Goal: Find specific fact: Find specific fact

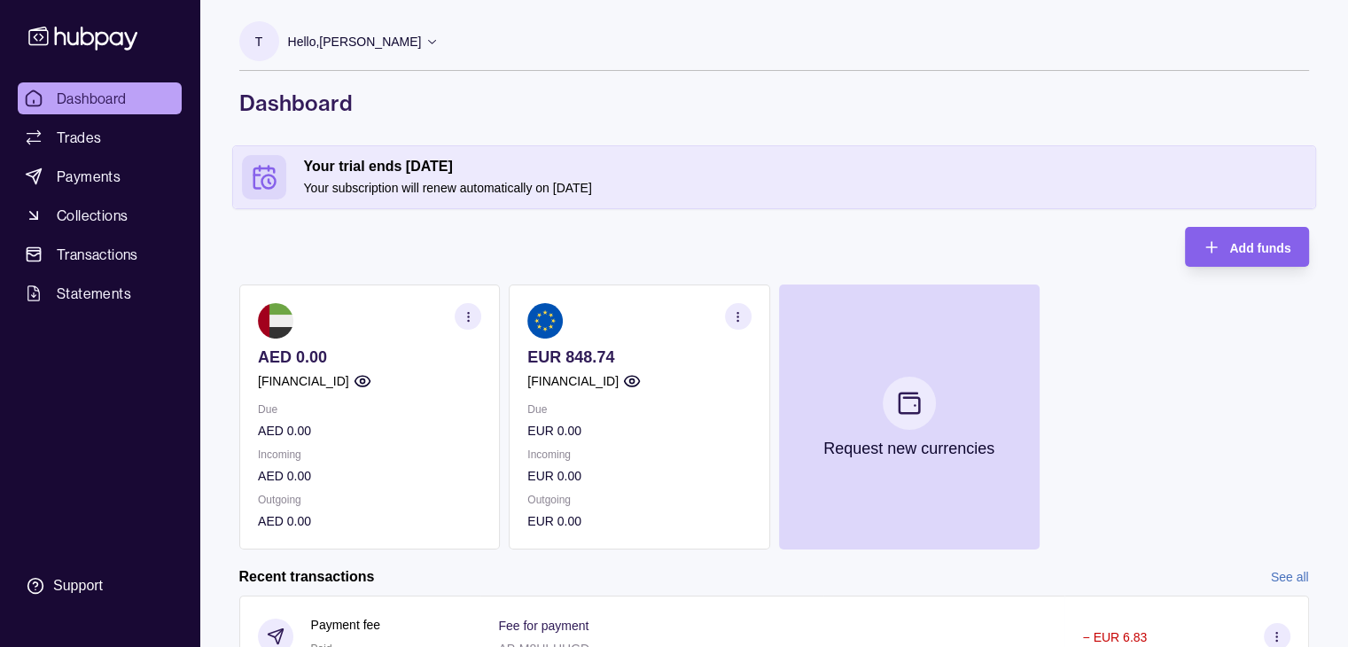
click at [742, 306] on section "button" at bounding box center [737, 316] width 27 height 27
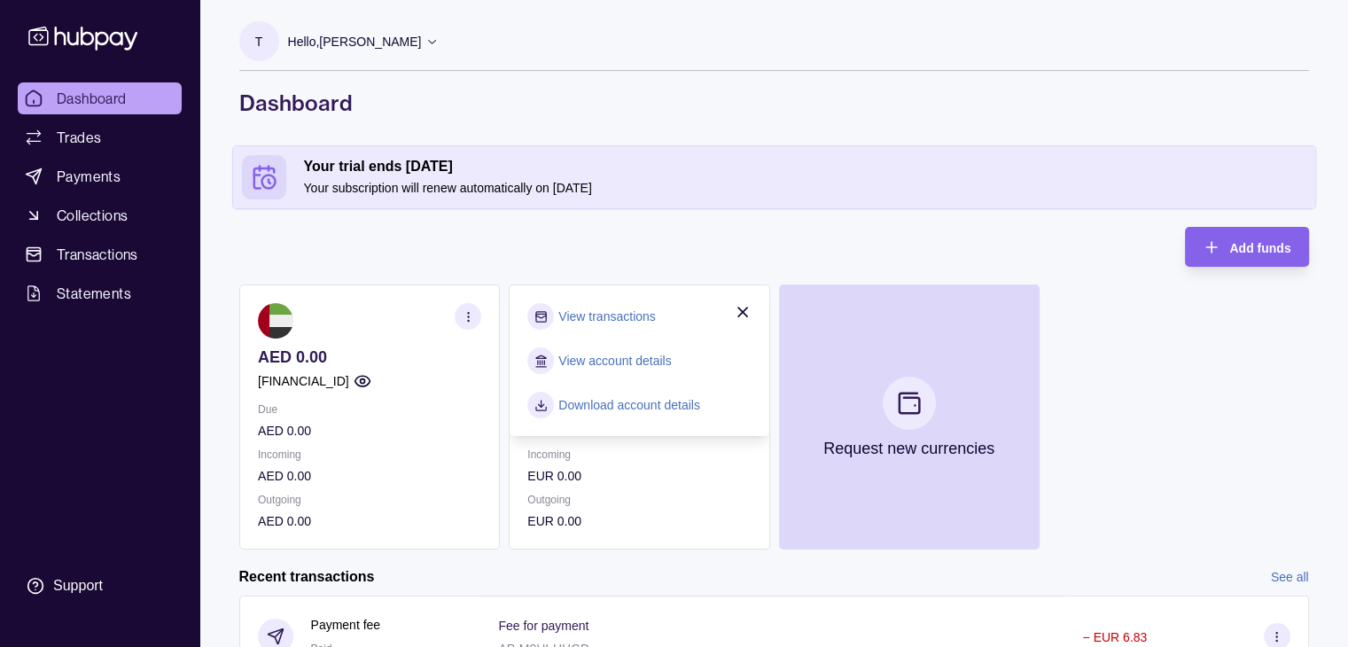
click at [631, 362] on link "View account details" at bounding box center [614, 360] width 113 height 19
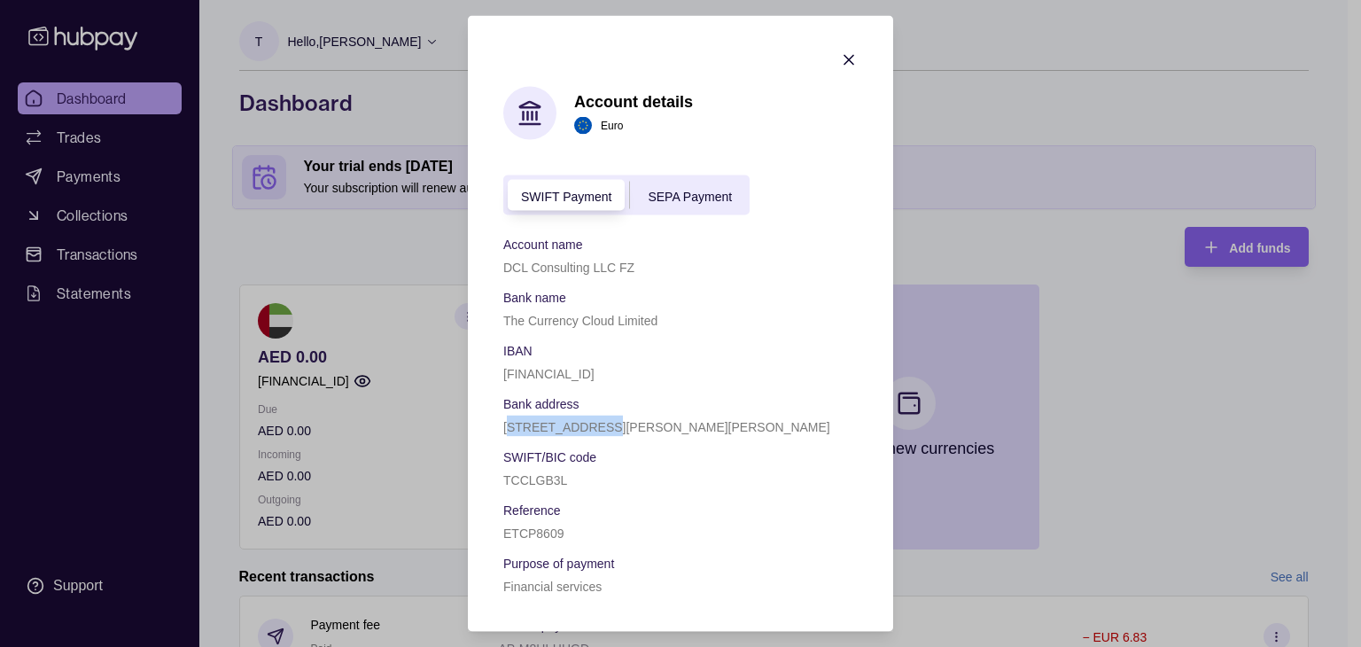
click at [591, 425] on p "[STREET_ADDRESS][PERSON_NAME][PERSON_NAME]" at bounding box center [666, 427] width 327 height 14
drag, startPoint x: 503, startPoint y: 426, endPoint x: 602, endPoint y: 430, distance: 99.3
click at [602, 430] on p "[STREET_ADDRESS][PERSON_NAME][PERSON_NAME]" at bounding box center [666, 427] width 327 height 14
copy p "[STREET_ADDRESS][PERSON_NAME]"
click at [703, 473] on div "TCCLGB3L" at bounding box center [680, 479] width 354 height 21
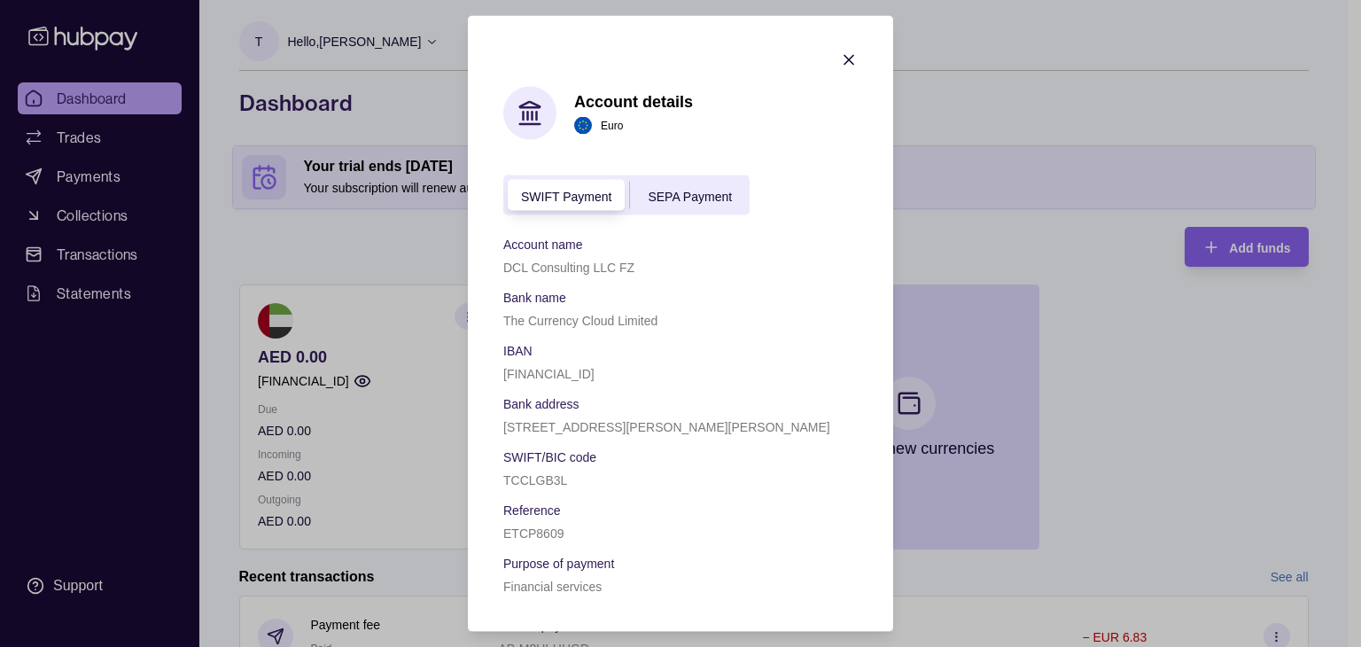
drag, startPoint x: 734, startPoint y: 423, endPoint x: 826, endPoint y: 429, distance: 92.3
click at [826, 429] on p "[STREET_ADDRESS][PERSON_NAME][PERSON_NAME]" at bounding box center [666, 427] width 327 height 14
copy p "[GEOGRAPHIC_DATA], E1 6FQ"
click at [761, 261] on div "DCL Consulting LLC FZ" at bounding box center [680, 266] width 354 height 21
click at [849, 51] on icon "button" at bounding box center [849, 60] width 18 height 18
